Goal: Task Accomplishment & Management: Use online tool/utility

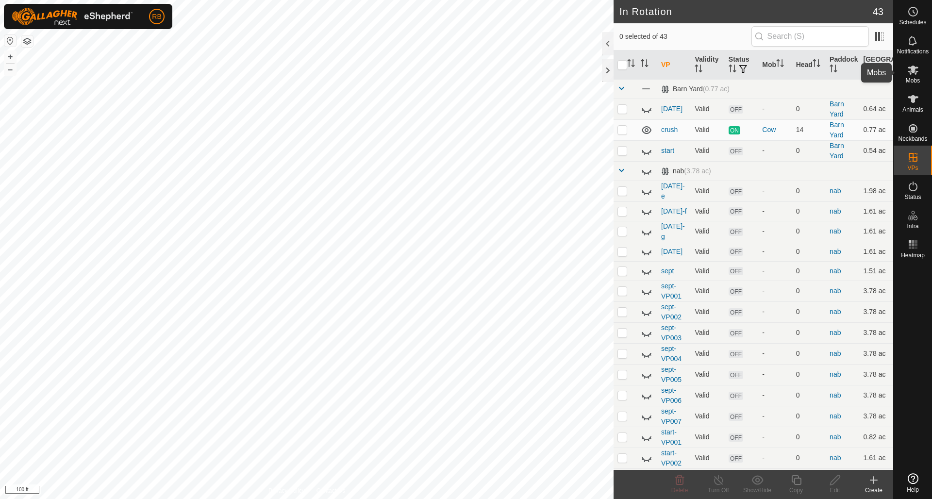
click at [918, 72] on icon at bounding box center [913, 70] width 12 height 12
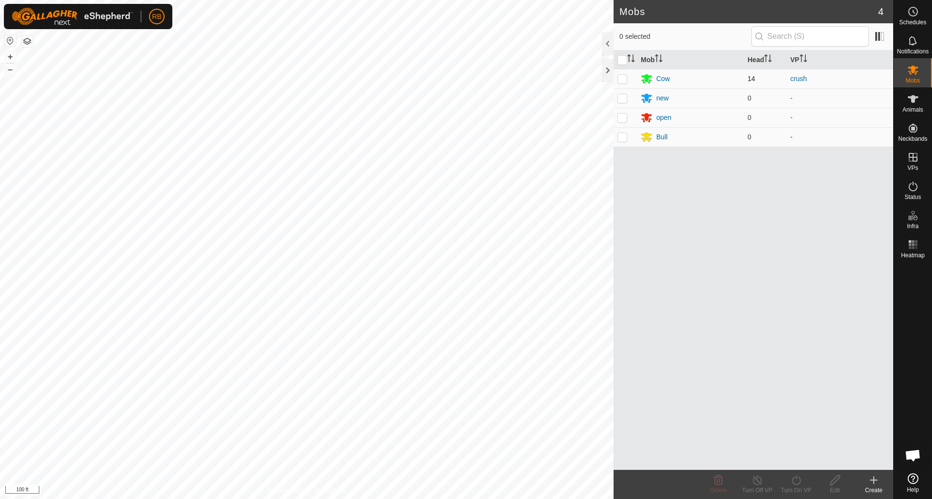
click at [625, 80] on p-checkbox at bounding box center [623, 79] width 10 height 8
checkbox input "true"
click at [798, 482] on icon at bounding box center [796, 480] width 12 height 12
click at [797, 456] on link "Now" at bounding box center [825, 458] width 96 height 19
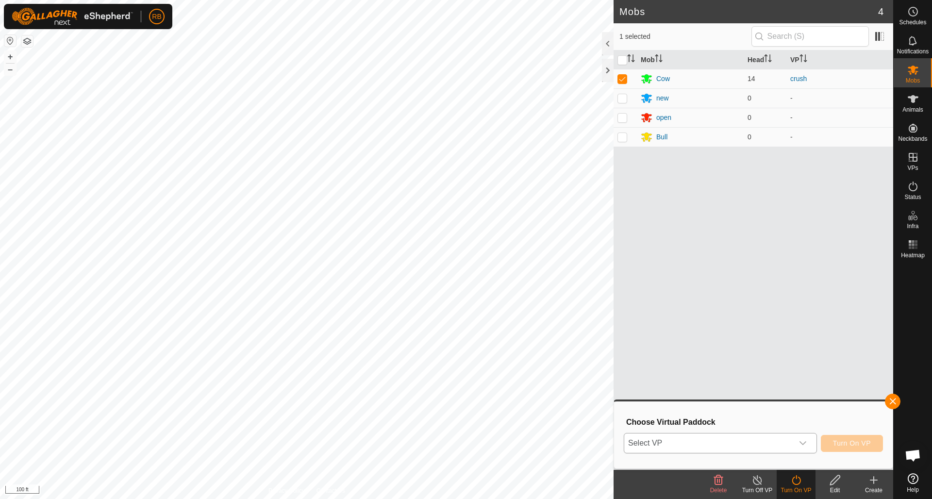
click at [803, 441] on icon "dropdown trigger" at bounding box center [803, 443] width 8 height 8
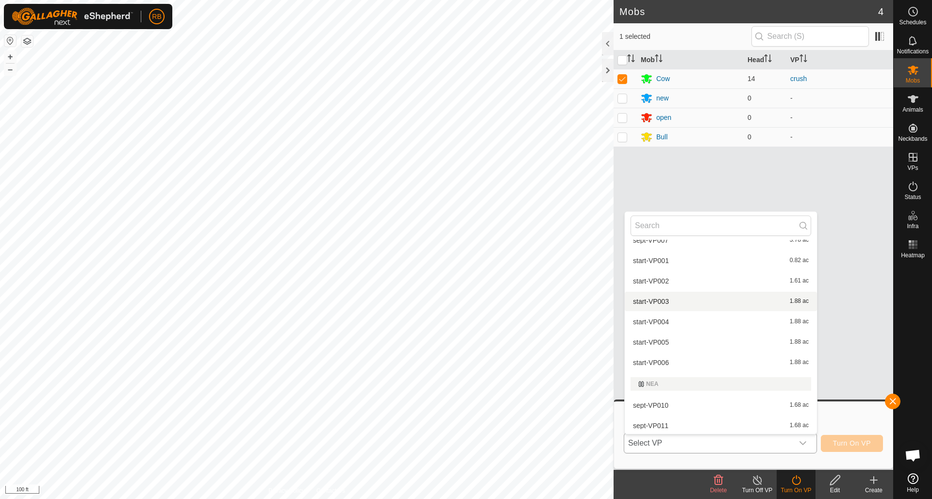
scroll to position [343, 0]
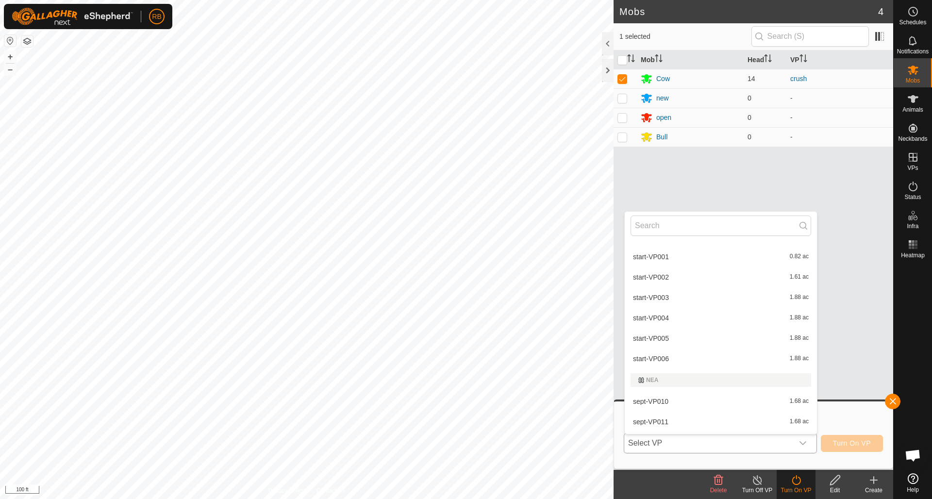
click at [662, 422] on li "sept-VP011 1.68 ac" at bounding box center [721, 421] width 192 height 19
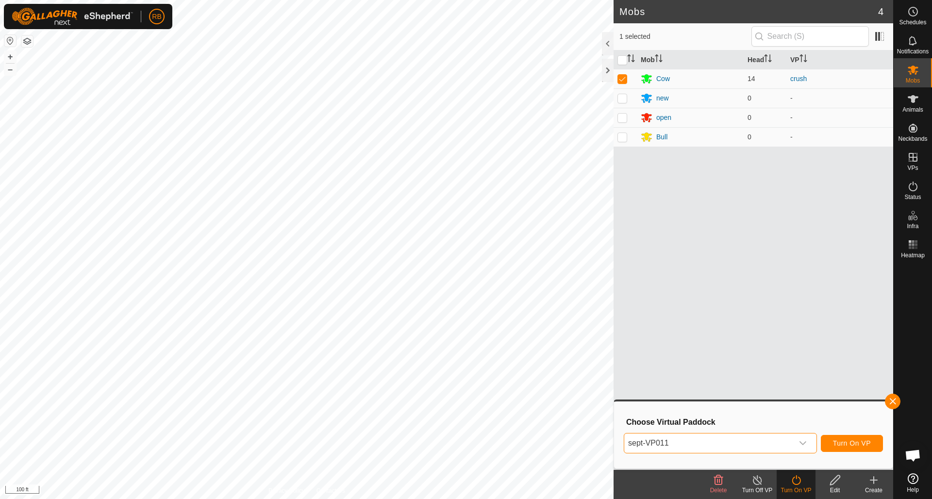
click at [857, 445] on span "Turn On VP" at bounding box center [852, 443] width 38 height 8
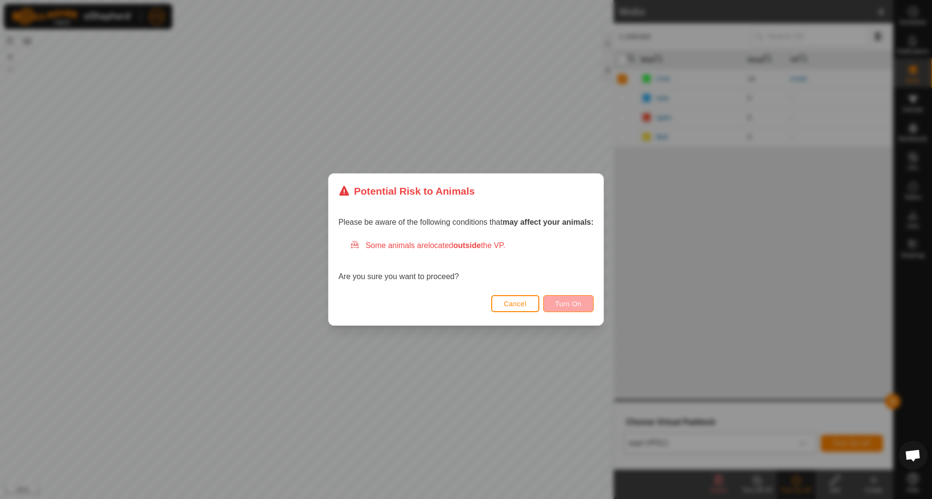
click at [580, 309] on button "Turn On" at bounding box center [568, 303] width 50 height 17
